Goal: Register for event/course

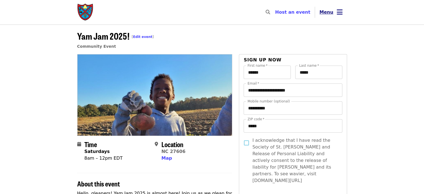
click at [328, 17] on button "Menu" at bounding box center [331, 12] width 32 height 13
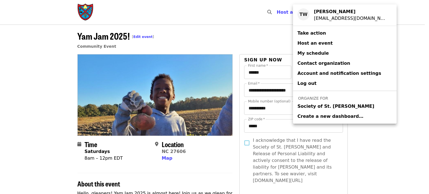
click at [309, 102] on link "Society of St. [PERSON_NAME]" at bounding box center [345, 106] width 104 height 10
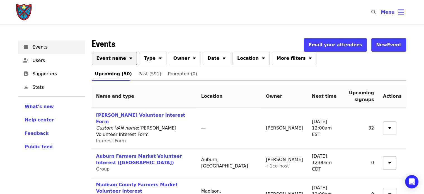
click at [119, 53] on button "Event name" at bounding box center [114, 58] width 45 height 13
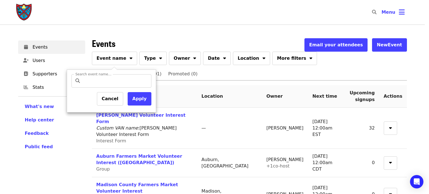
click at [104, 76] on label "Search event name…" at bounding box center [93, 74] width 36 height 3
click at [104, 76] on input "Search event name…" at bounding box center [116, 80] width 66 height 13
click at [105, 80] on input "Search event name…" at bounding box center [116, 80] width 66 height 13
type input "*******"
click at [134, 97] on button "Apply" at bounding box center [140, 98] width 24 height 13
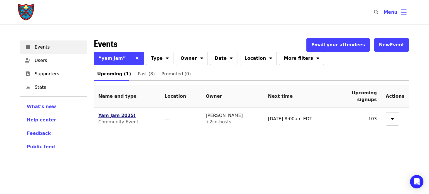
click at [116, 114] on link "Yam Jam 2025!" at bounding box center [116, 115] width 37 height 5
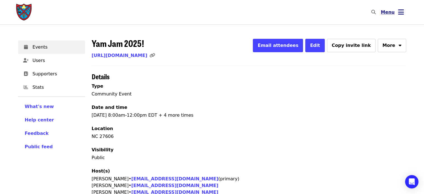
click at [401, 8] on icon "bars icon" at bounding box center [401, 12] width 6 height 8
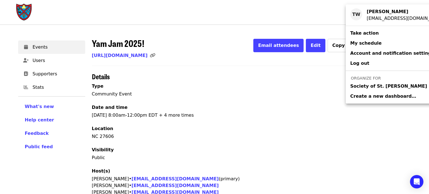
click at [354, 87] on span "Society of St. [PERSON_NAME]" at bounding box center [388, 86] width 77 height 7
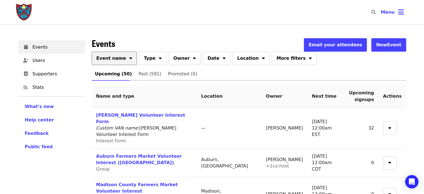
click at [112, 58] on span "Event name" at bounding box center [112, 58] width 30 height 7
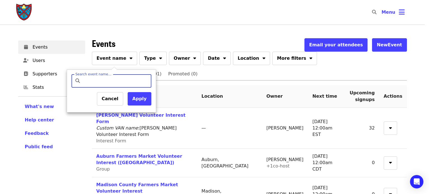
click at [112, 78] on input "Search event name…" at bounding box center [116, 80] width 66 height 13
type input "**********"
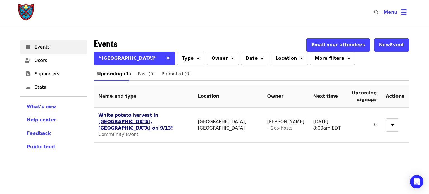
click at [148, 116] on link "White potato harvest in [GEOGRAPHIC_DATA], [GEOGRAPHIC_DATA] on 9/13!" at bounding box center [135, 121] width 74 height 18
